Goal: Transaction & Acquisition: Register for event/course

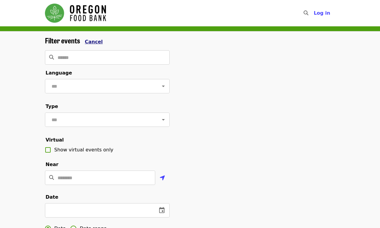
click at [92, 41] on span "Cancel" at bounding box center [94, 42] width 18 height 6
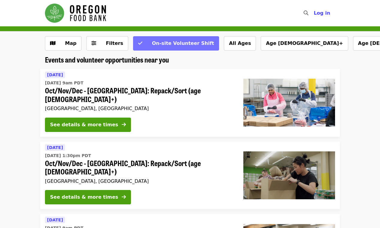
click at [133, 43] on button "On-site Volunteer Shift" at bounding box center [176, 43] width 86 height 14
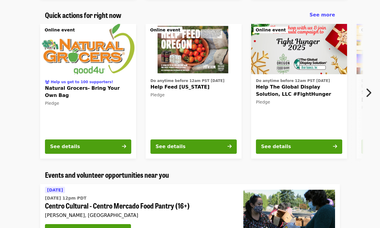
scroll to position [365, 0]
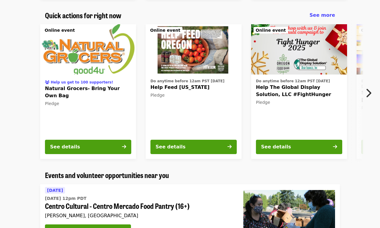
click at [368, 92] on icon "chevron-right icon" at bounding box center [368, 92] width 6 height 11
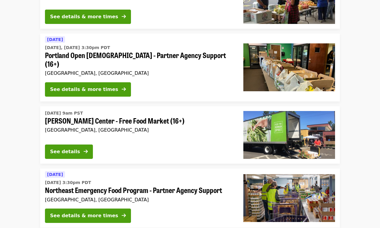
scroll to position [1398, 0]
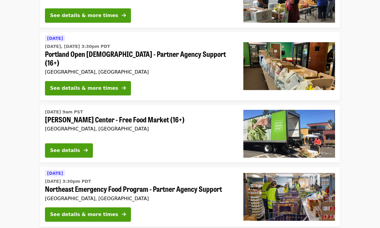
click at [126, 115] on span "[PERSON_NAME] Center - Free Food Market (16+)" at bounding box center [139, 119] width 189 height 9
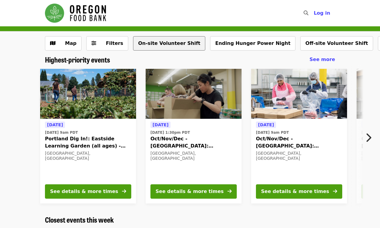
click at [155, 40] on button "On-site Volunteer Shift" at bounding box center [169, 43] width 72 height 14
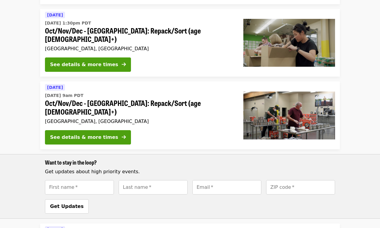
scroll to position [132, 0]
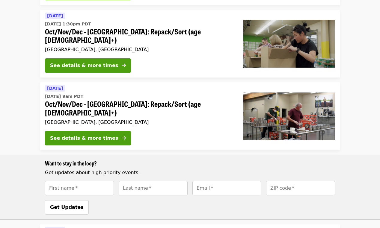
click at [373, 155] on div "Want to stay in the loop? Get updates about high priority events. First name   …" at bounding box center [190, 187] width 380 height 65
click at [372, 155] on div "Want to stay in the loop? Get updates about high priority events. First name   …" at bounding box center [190, 187] width 380 height 65
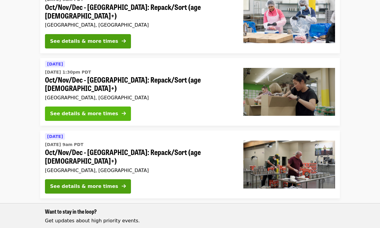
scroll to position [82, 0]
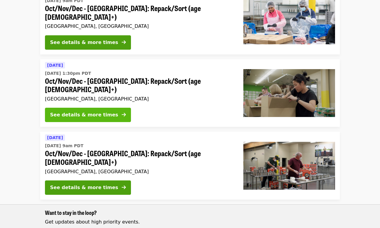
click at [103, 111] on div "See details & more times" at bounding box center [84, 114] width 68 height 7
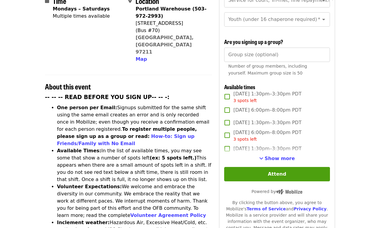
scroll to position [163, 0]
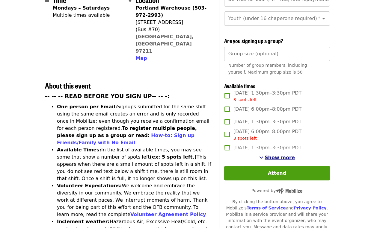
click at [282, 157] on span "Show more" at bounding box center [279, 158] width 30 height 6
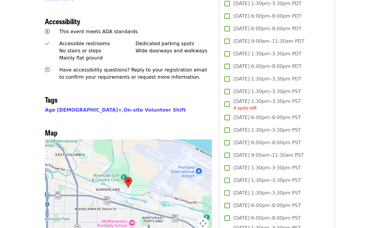
scroll to position [417, 0]
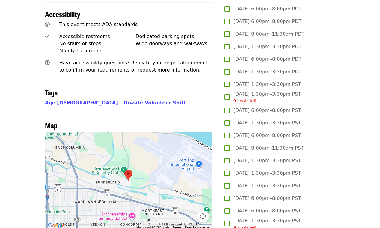
drag, startPoint x: 246, startPoint y: 134, endPoint x: 247, endPoint y: 137, distance: 3.1
click at [246, 134] on span "[DATE] 6:00pm–8:00pm PST" at bounding box center [266, 135] width 67 height 7
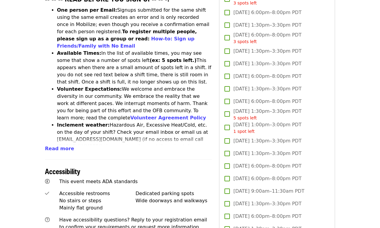
scroll to position [258, 0]
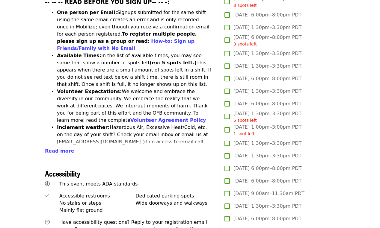
click at [55, 148] on span "Read more" at bounding box center [59, 151] width 29 height 6
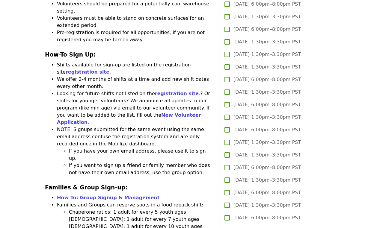
scroll to position [839, 0]
click at [82, 195] on link "How To: Group Signup & Management" at bounding box center [108, 198] width 102 height 6
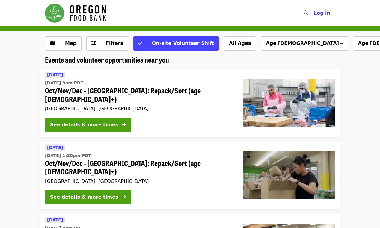
click at [164, 106] on div "[GEOGRAPHIC_DATA], [GEOGRAPHIC_DATA]" at bounding box center [139, 109] width 189 height 6
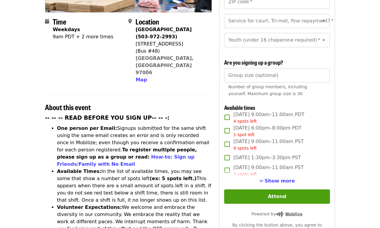
scroll to position [148, 0]
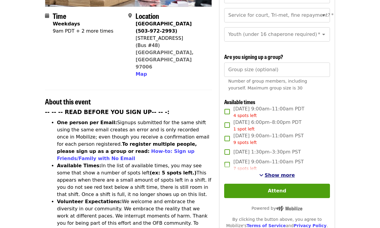
click at [281, 176] on span "Show more" at bounding box center [279, 175] width 30 height 6
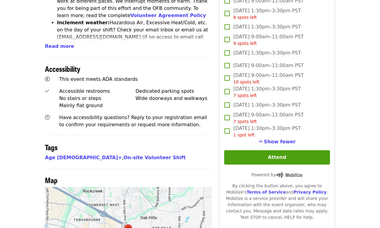
scroll to position [0, 0]
